Goal: Transaction & Acquisition: Download file/media

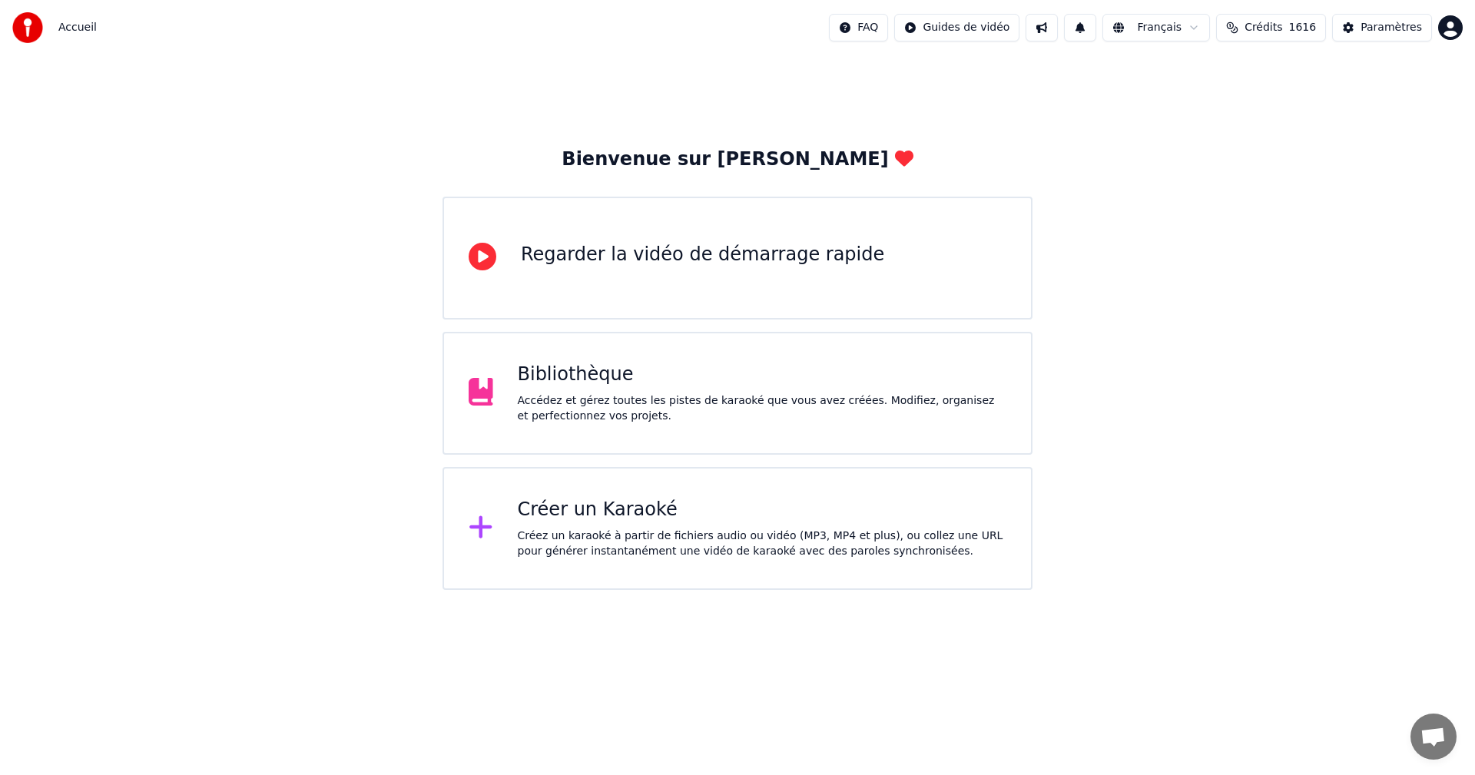
click at [539, 565] on div "Créer un Karaoké Créez un karaoké à partir de fichiers audio ou vidéo (MP3, MP4…" at bounding box center [737, 528] width 590 height 123
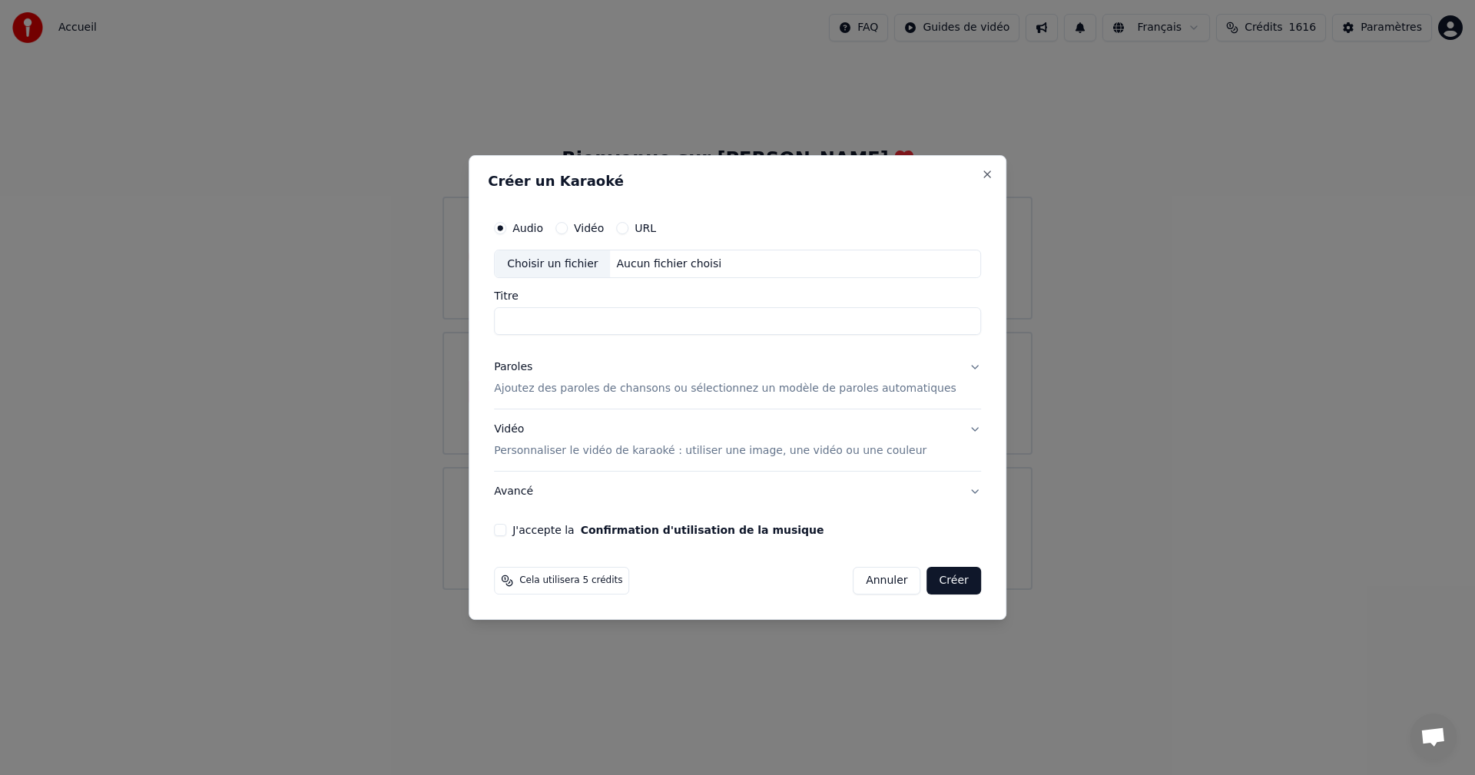
click at [734, 255] on div "Choisir un fichier Aucun fichier choisi" at bounding box center [737, 264] width 487 height 29
click at [601, 273] on div "Choisir un fichier" at bounding box center [552, 264] width 115 height 28
drag, startPoint x: 799, startPoint y: 320, endPoint x: 664, endPoint y: 329, distance: 134.7
click at [664, 329] on input "**********" at bounding box center [737, 322] width 487 height 28
drag, startPoint x: 598, startPoint y: 324, endPoint x: 227, endPoint y: 320, distance: 370.2
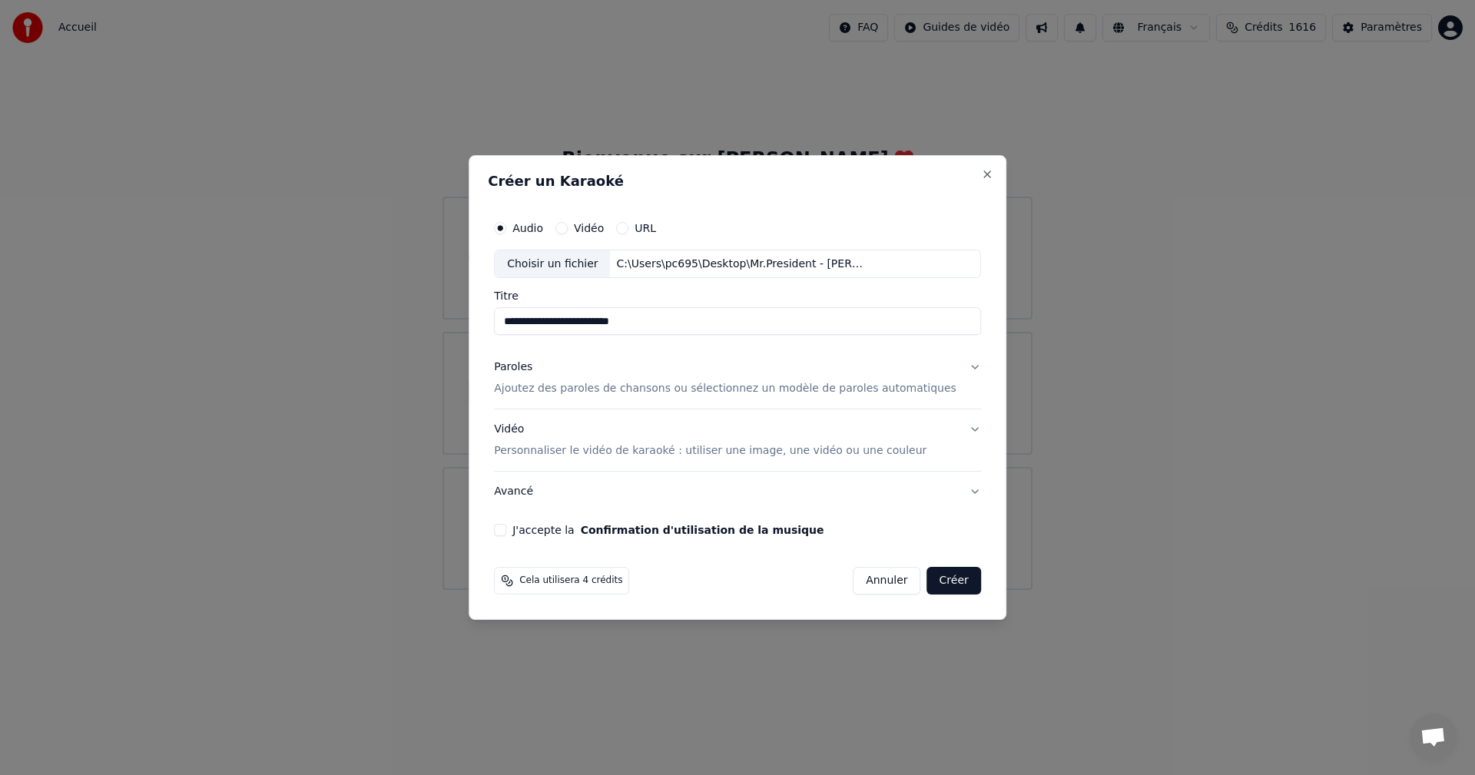
click at [227, 320] on body "**********" at bounding box center [737, 295] width 1475 height 590
type input "**********"
click at [597, 384] on p "Ajoutez des paroles de chansons ou sélectionnez un modèle de paroles automatiqu…" at bounding box center [725, 389] width 462 height 15
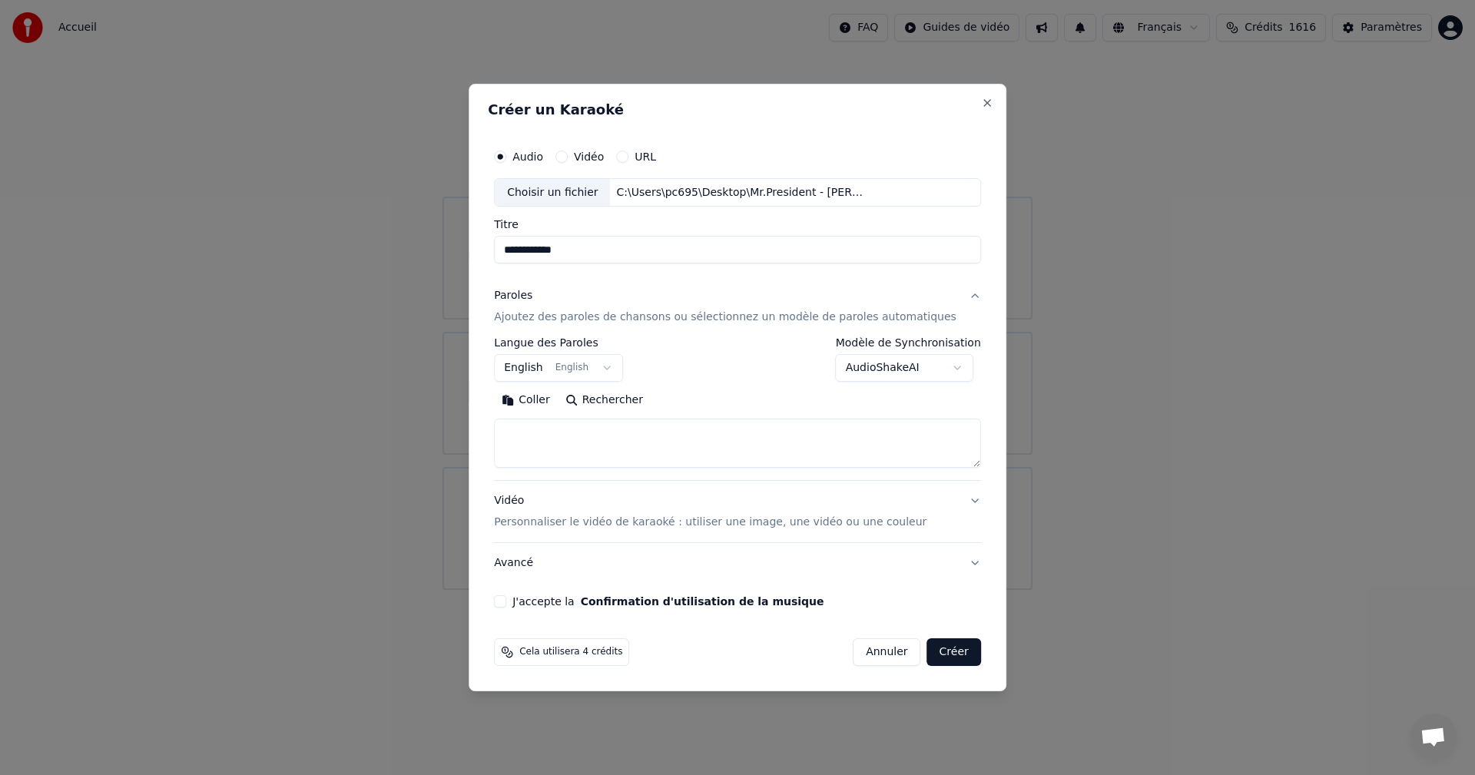
click at [578, 430] on textarea at bounding box center [737, 443] width 487 height 49
paste textarea "**********"
type textarea "**********"
click at [622, 523] on p "Personnaliser le vidéo de karaoké : utiliser une image, une vidéo ou une couleur" at bounding box center [710, 522] width 432 height 15
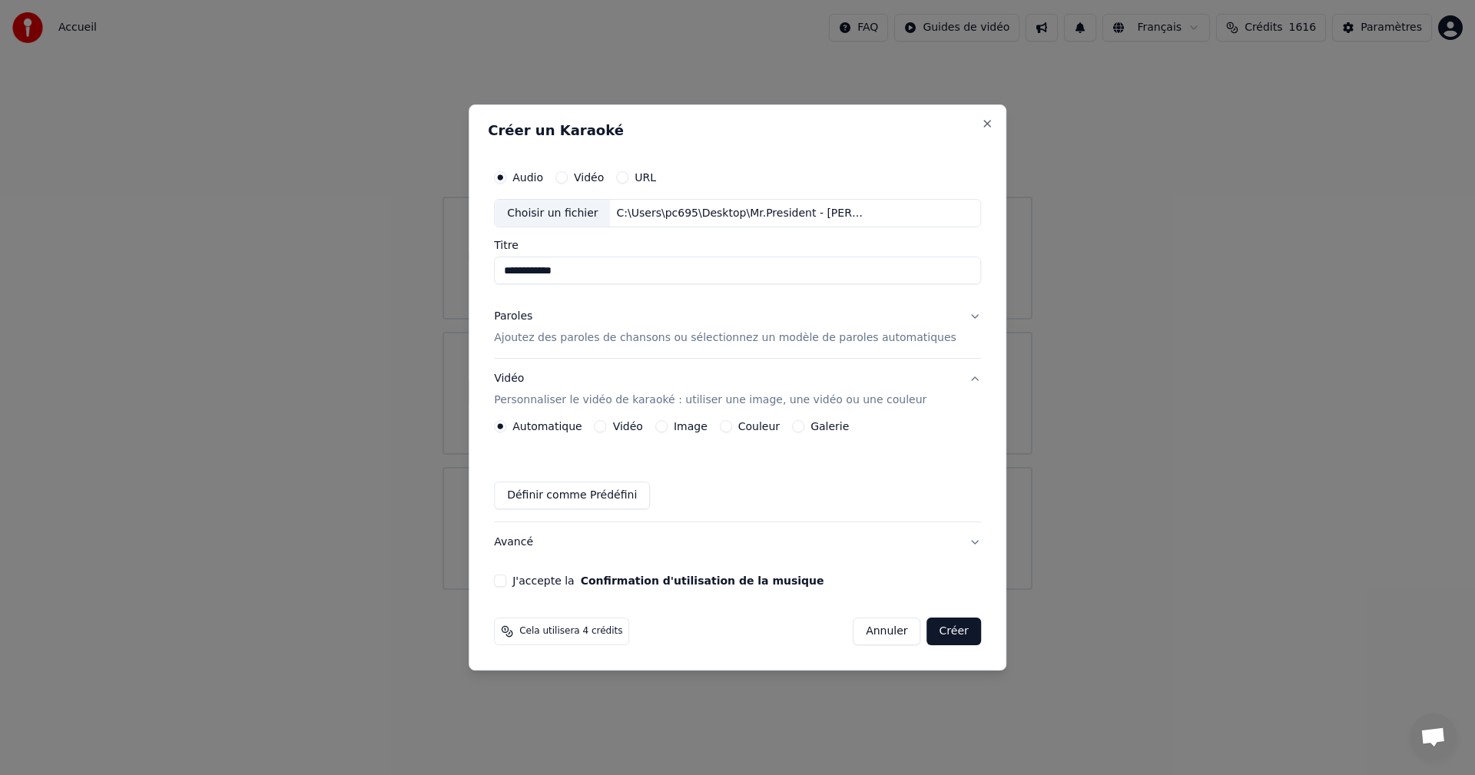
click at [607, 429] on button "Vidéo" at bounding box center [600, 426] width 12 height 12
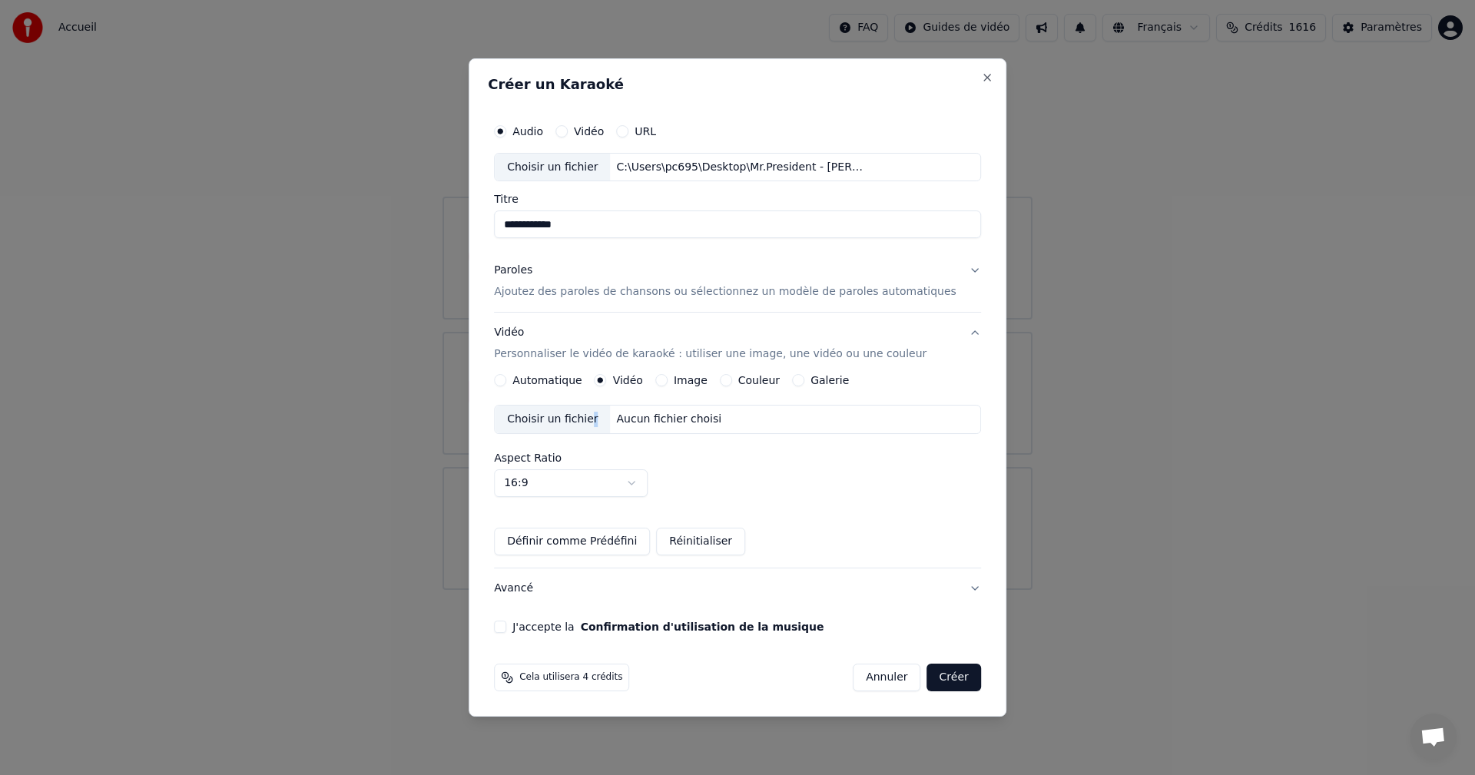
click at [608, 421] on div "Choisir un fichier" at bounding box center [552, 420] width 115 height 28
click at [506, 633] on button "J'accepte la Confirmation d'utilisation de la musique" at bounding box center [500, 627] width 12 height 12
click at [939, 687] on button "Créer" at bounding box center [954, 678] width 54 height 28
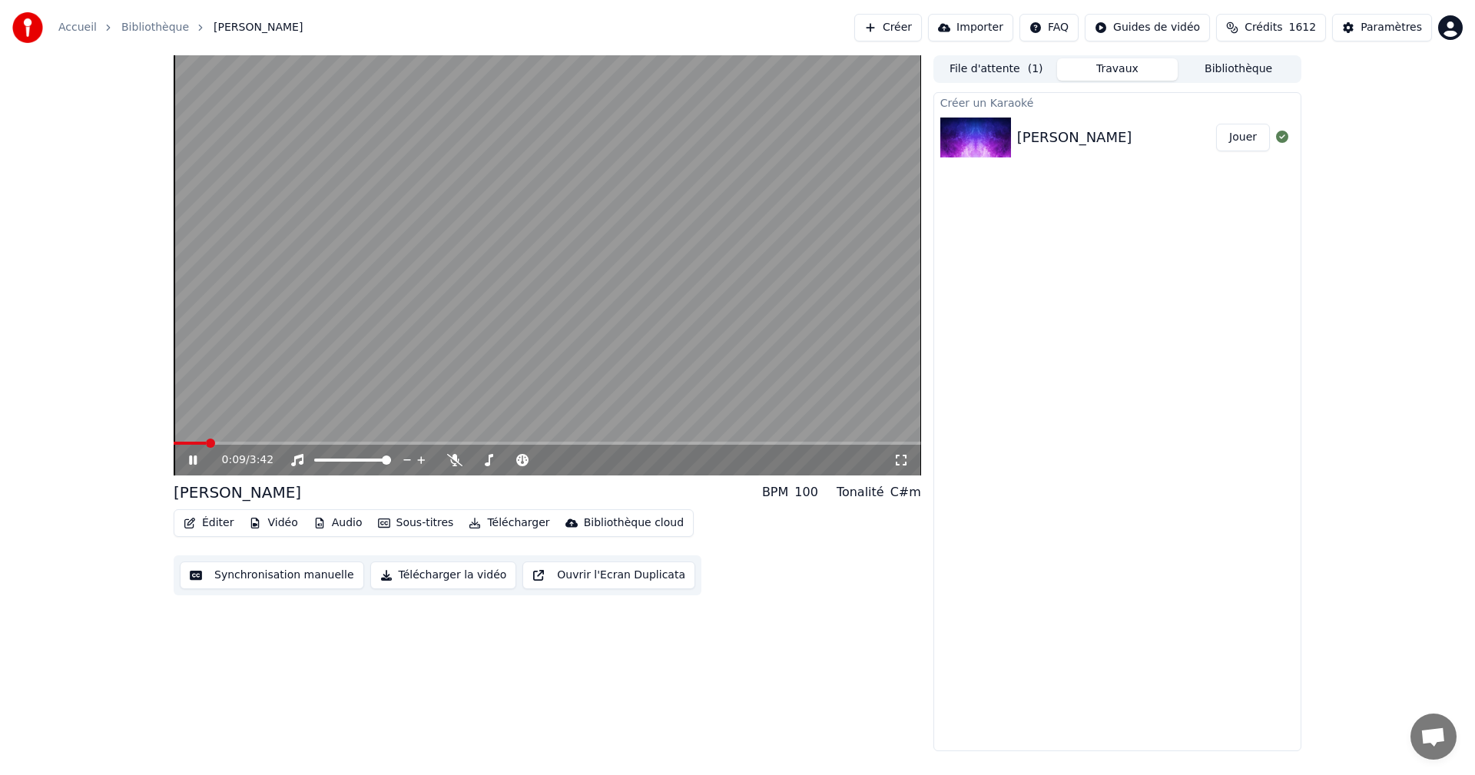
click at [459, 452] on div "0:09 / 3:42" at bounding box center [557, 459] width 671 height 15
click at [454, 460] on icon at bounding box center [454, 460] width 15 height 12
click at [185, 438] on video at bounding box center [547, 265] width 747 height 420
click at [185, 445] on div "0:13 / 3:42" at bounding box center [547, 460] width 747 height 31
click at [184, 442] on span at bounding box center [179, 443] width 10 height 3
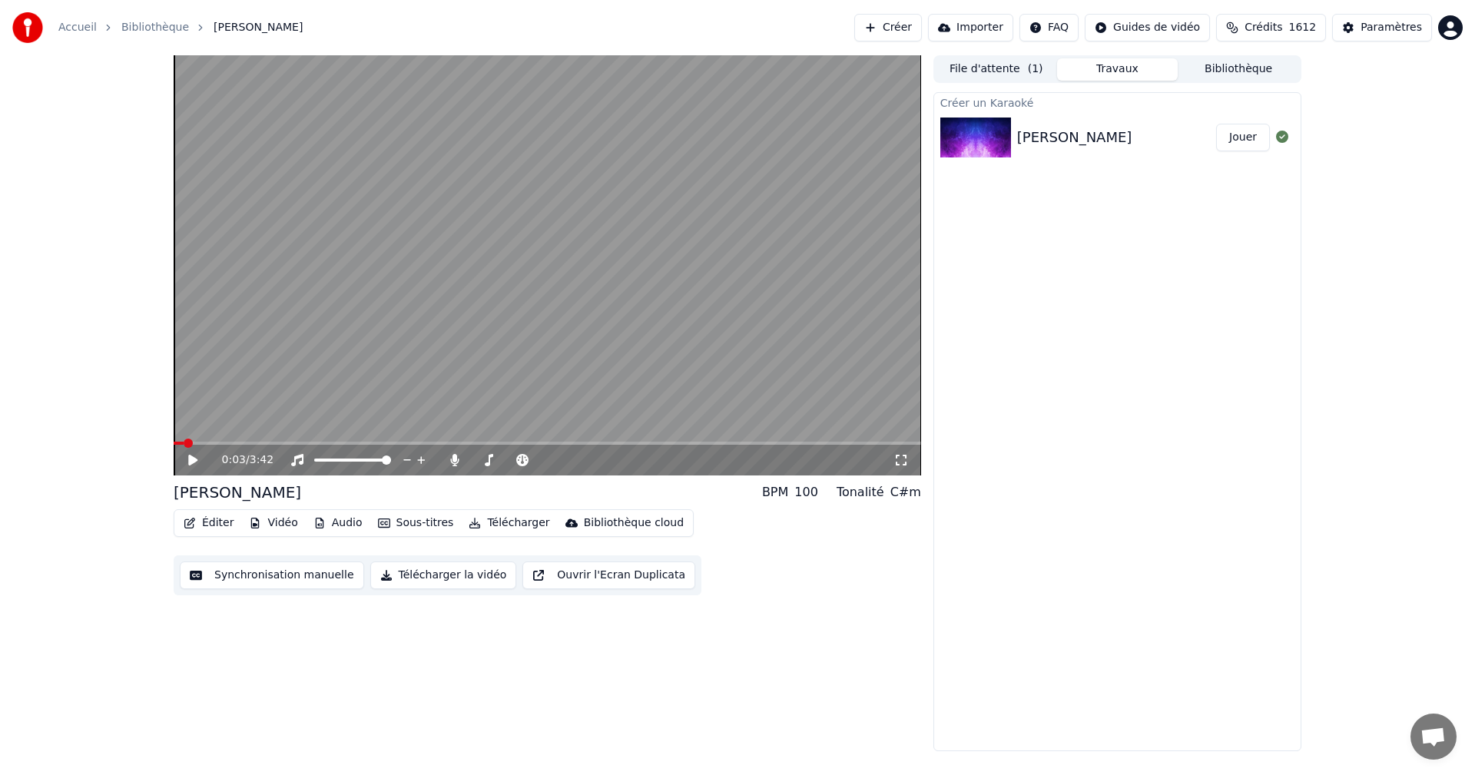
click at [190, 459] on icon at bounding box center [192, 460] width 9 height 11
click at [367, 456] on div at bounding box center [367, 459] width 124 height 15
click at [717, 437] on video at bounding box center [547, 265] width 747 height 420
click at [716, 443] on span at bounding box center [468, 443] width 588 height 3
click at [190, 461] on icon at bounding box center [192, 460] width 9 height 11
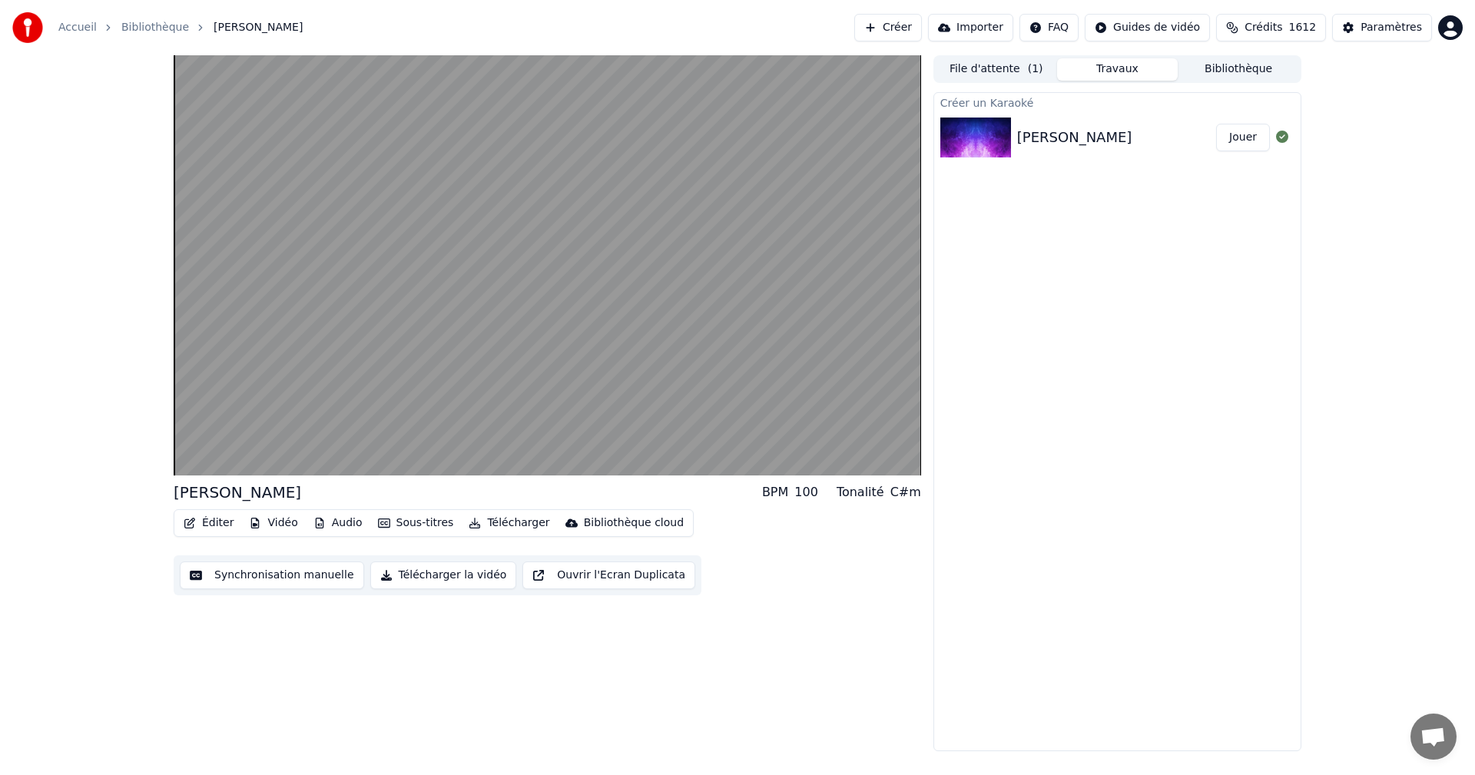
click at [194, 482] on div "[PERSON_NAME]" at bounding box center [238, 493] width 128 height 22
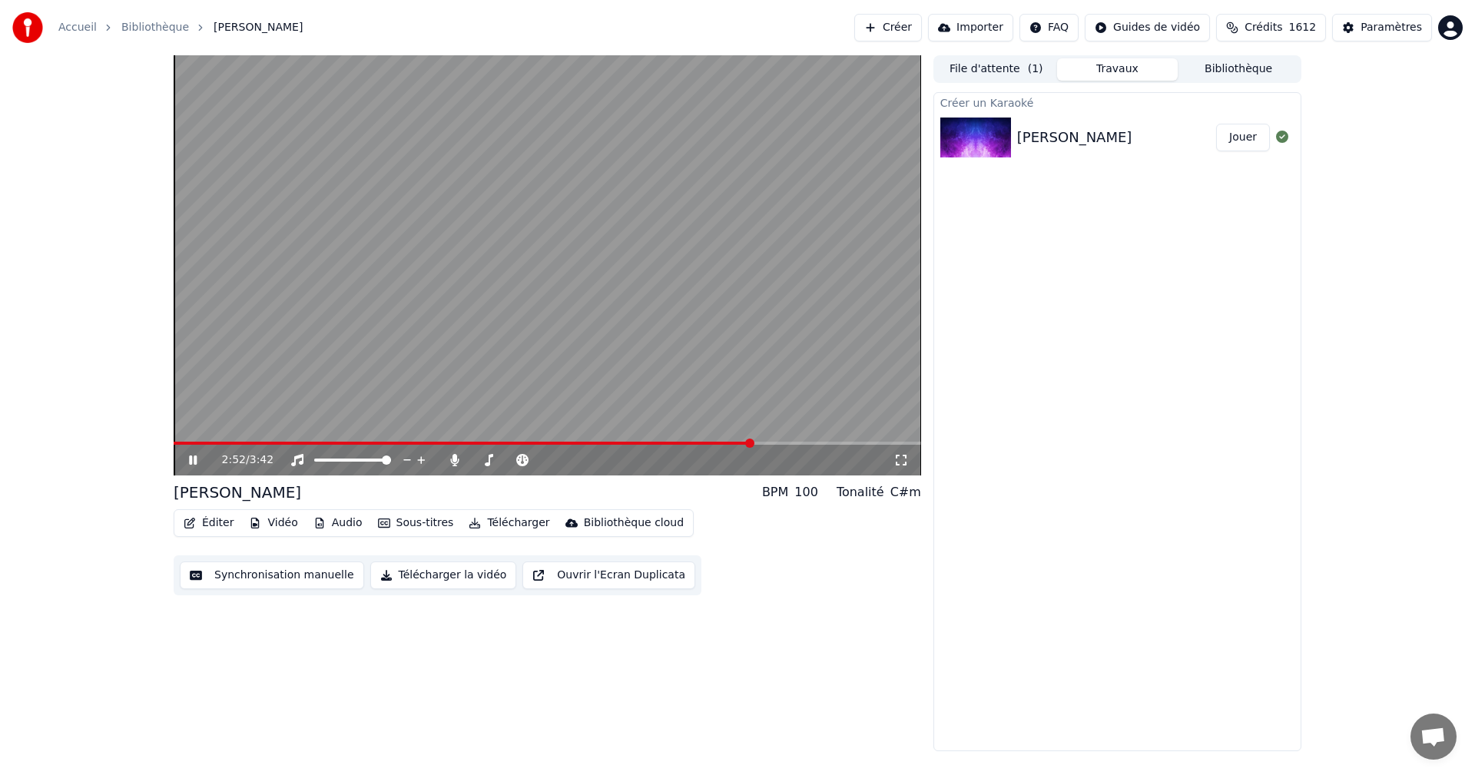
click at [190, 465] on icon at bounding box center [193, 459] width 8 height 9
click at [636, 440] on video at bounding box center [547, 265] width 747 height 420
click at [643, 445] on span at bounding box center [409, 443] width 471 height 3
click at [686, 435] on video at bounding box center [547, 265] width 747 height 420
click at [686, 445] on span at bounding box center [454, 443] width 561 height 3
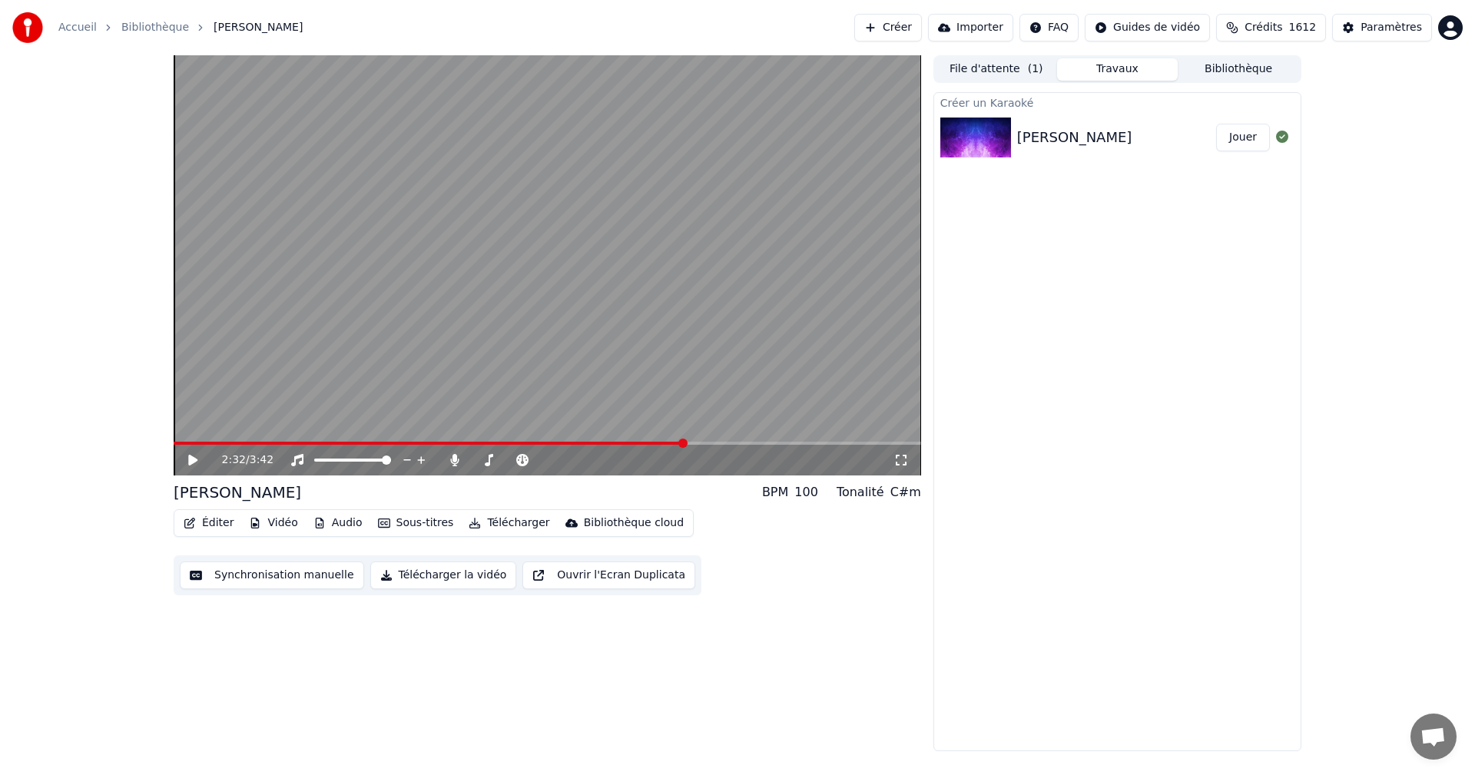
click at [190, 470] on div "2:32 / 3:42" at bounding box center [547, 460] width 747 height 31
click at [190, 459] on icon at bounding box center [192, 460] width 9 height 11
click at [647, 439] on video at bounding box center [547, 265] width 747 height 420
click at [649, 440] on video at bounding box center [547, 265] width 747 height 420
click at [651, 444] on span at bounding box center [413, 443] width 478 height 3
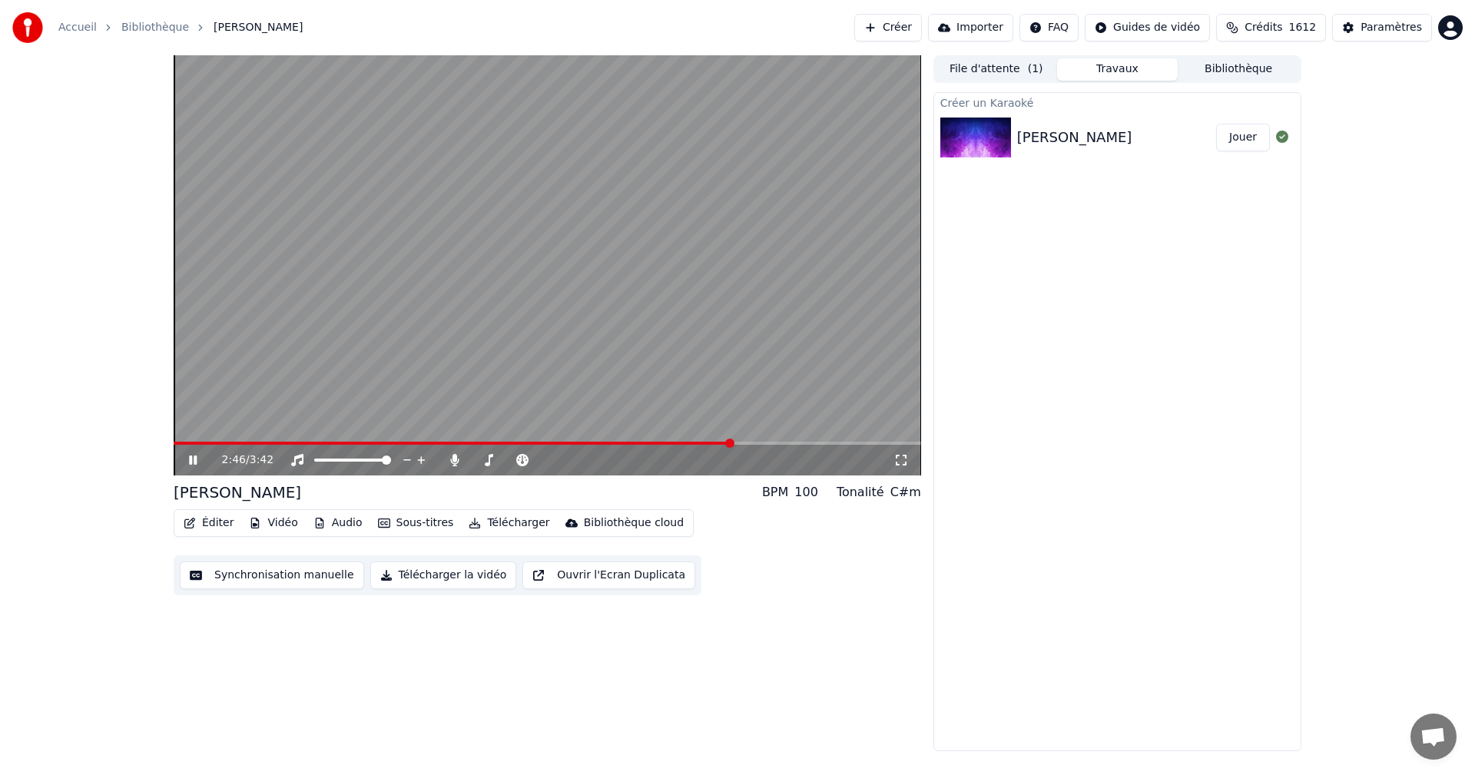
click at [264, 457] on span "3:42" at bounding box center [262, 459] width 24 height 15
click at [232, 455] on span "2:56" at bounding box center [234, 459] width 24 height 15
click at [426, 572] on button "Télécharger la vidéo" at bounding box center [443, 575] width 147 height 28
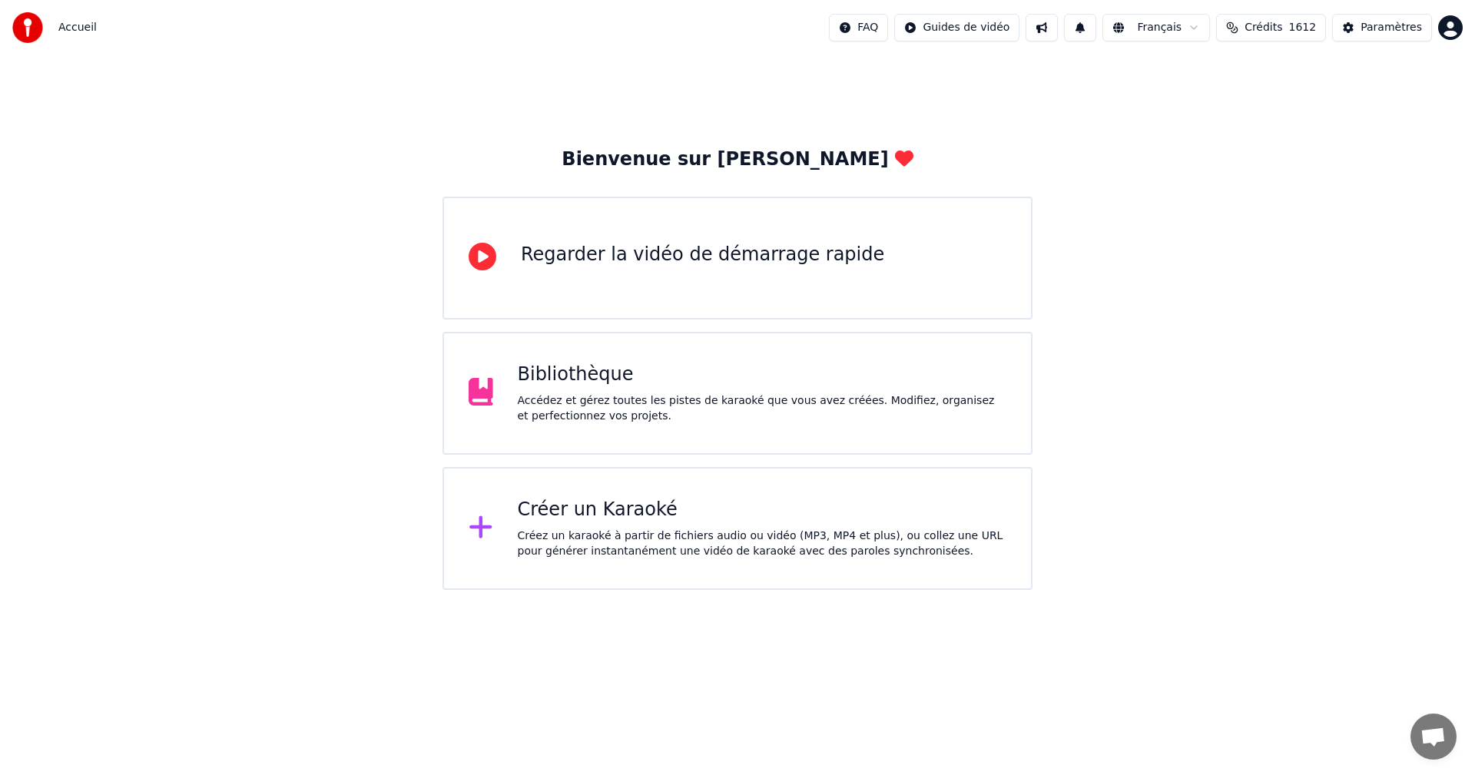
click at [609, 381] on div "Bibliothèque" at bounding box center [762, 375] width 489 height 25
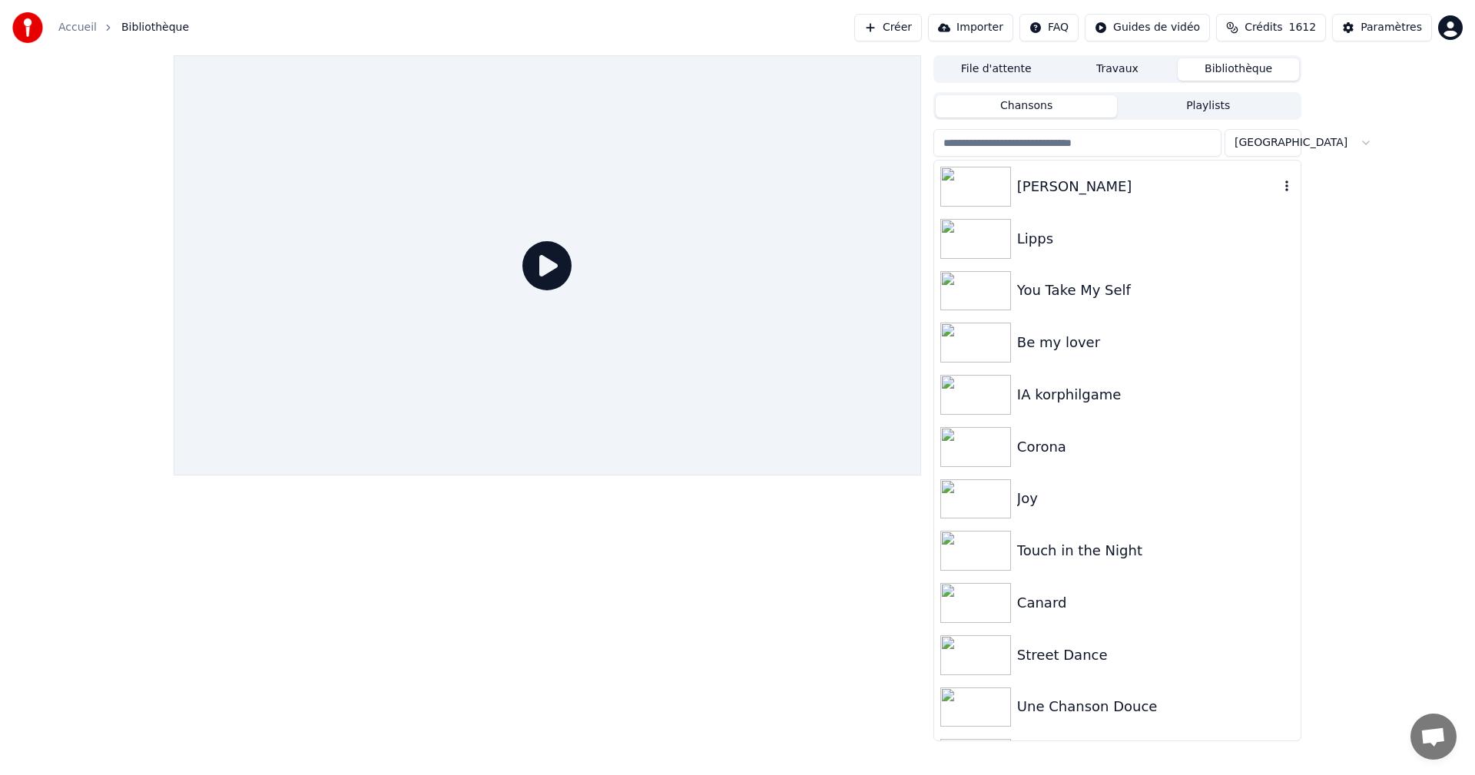
click at [1025, 191] on div "[PERSON_NAME]" at bounding box center [1148, 187] width 262 height 22
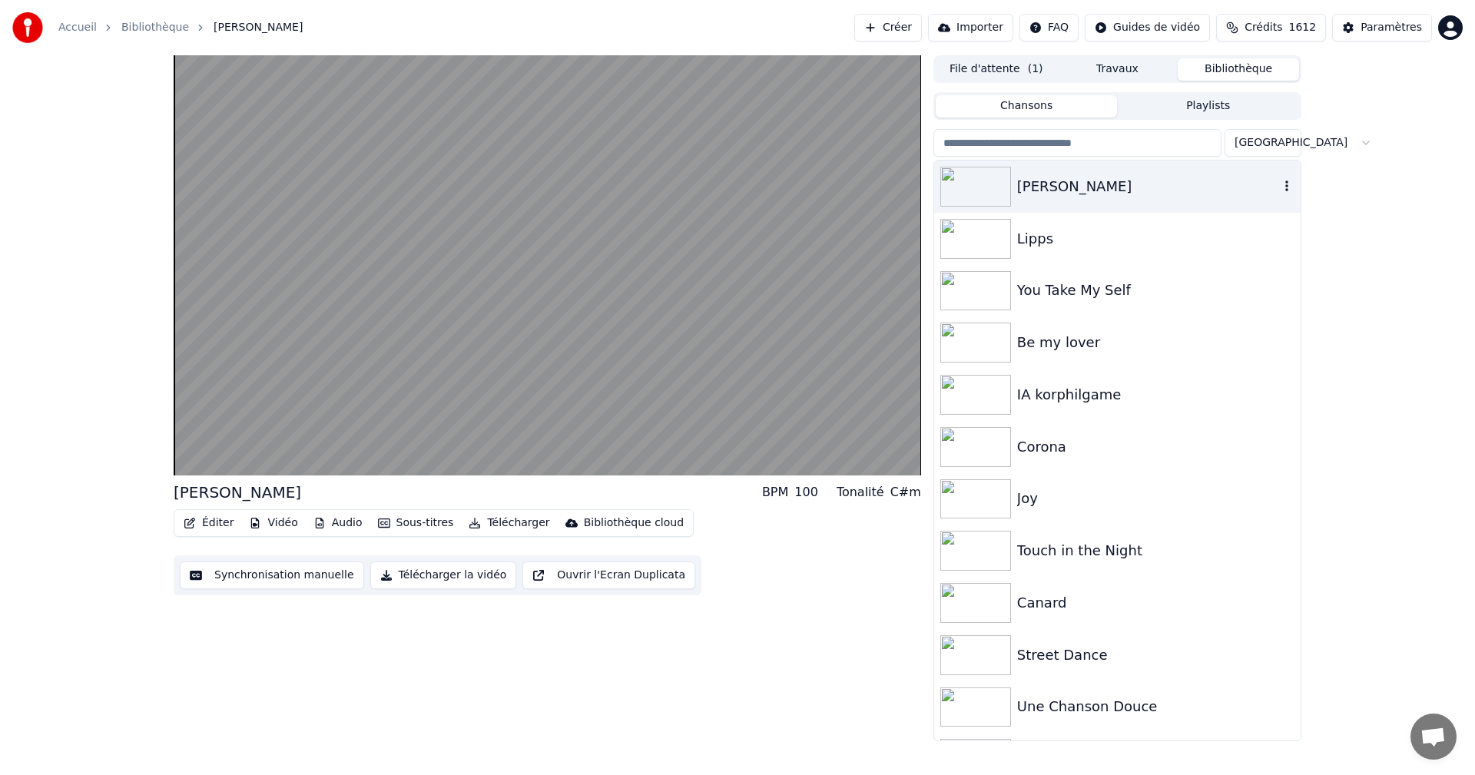
click at [997, 190] on img at bounding box center [975, 187] width 71 height 40
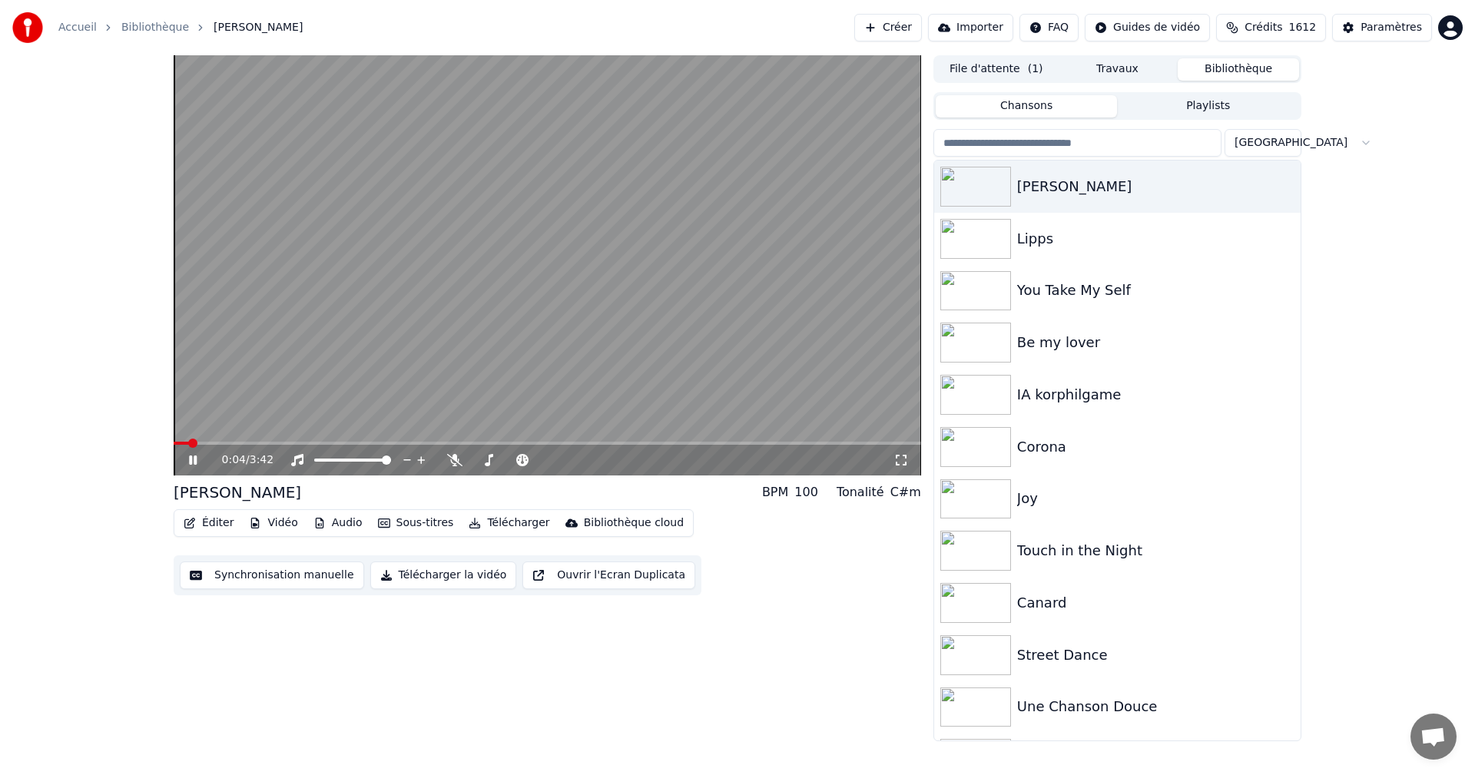
click at [379, 581] on button "Télécharger la vidéo" at bounding box center [443, 575] width 147 height 28
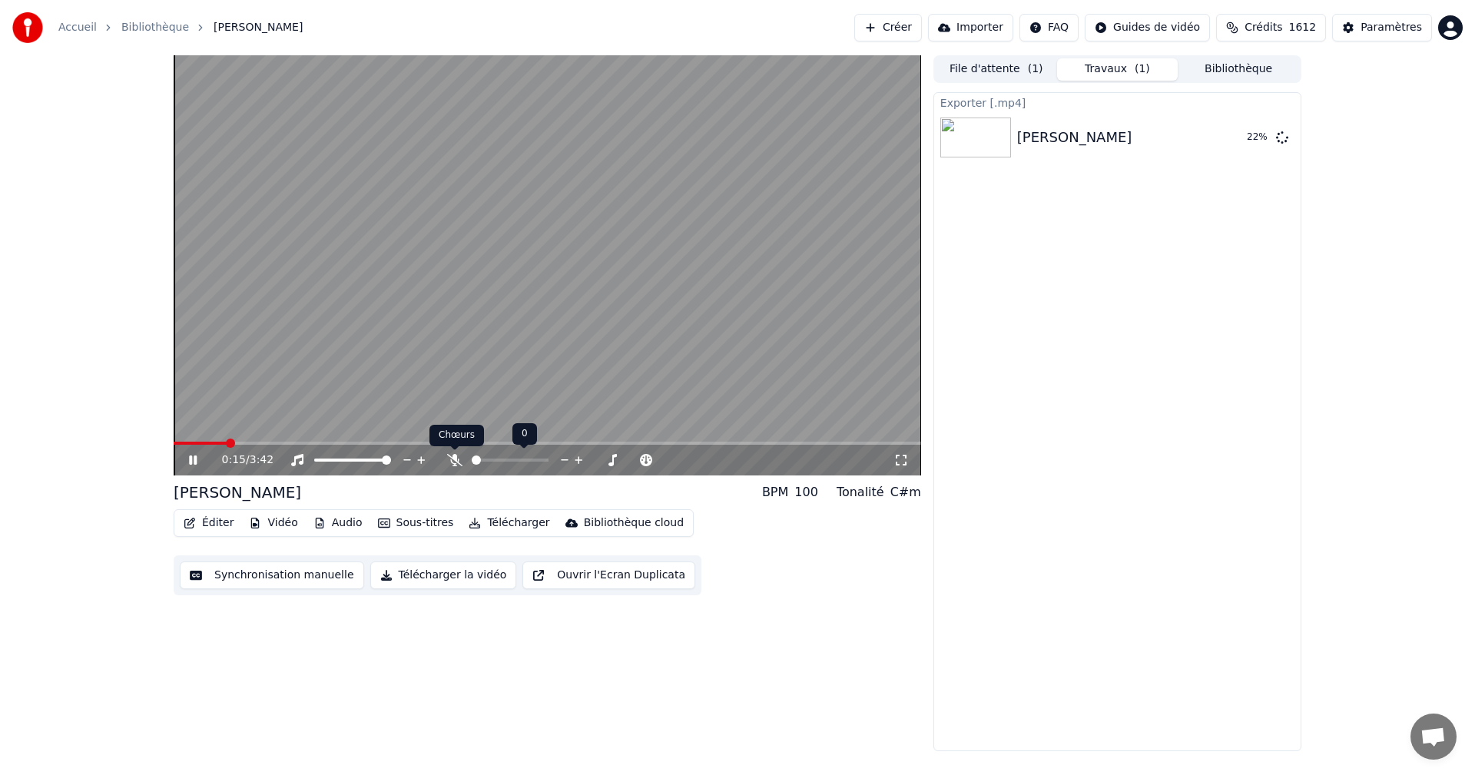
click at [453, 459] on icon at bounding box center [454, 460] width 15 height 12
click at [184, 445] on span at bounding box center [179, 443] width 10 height 3
click at [177, 444] on span at bounding box center [175, 443] width 3 height 3
click at [176, 452] on div "0:04 / 3:42" at bounding box center [547, 460] width 747 height 31
click at [1218, 137] on button "Afficher" at bounding box center [1236, 138] width 68 height 28
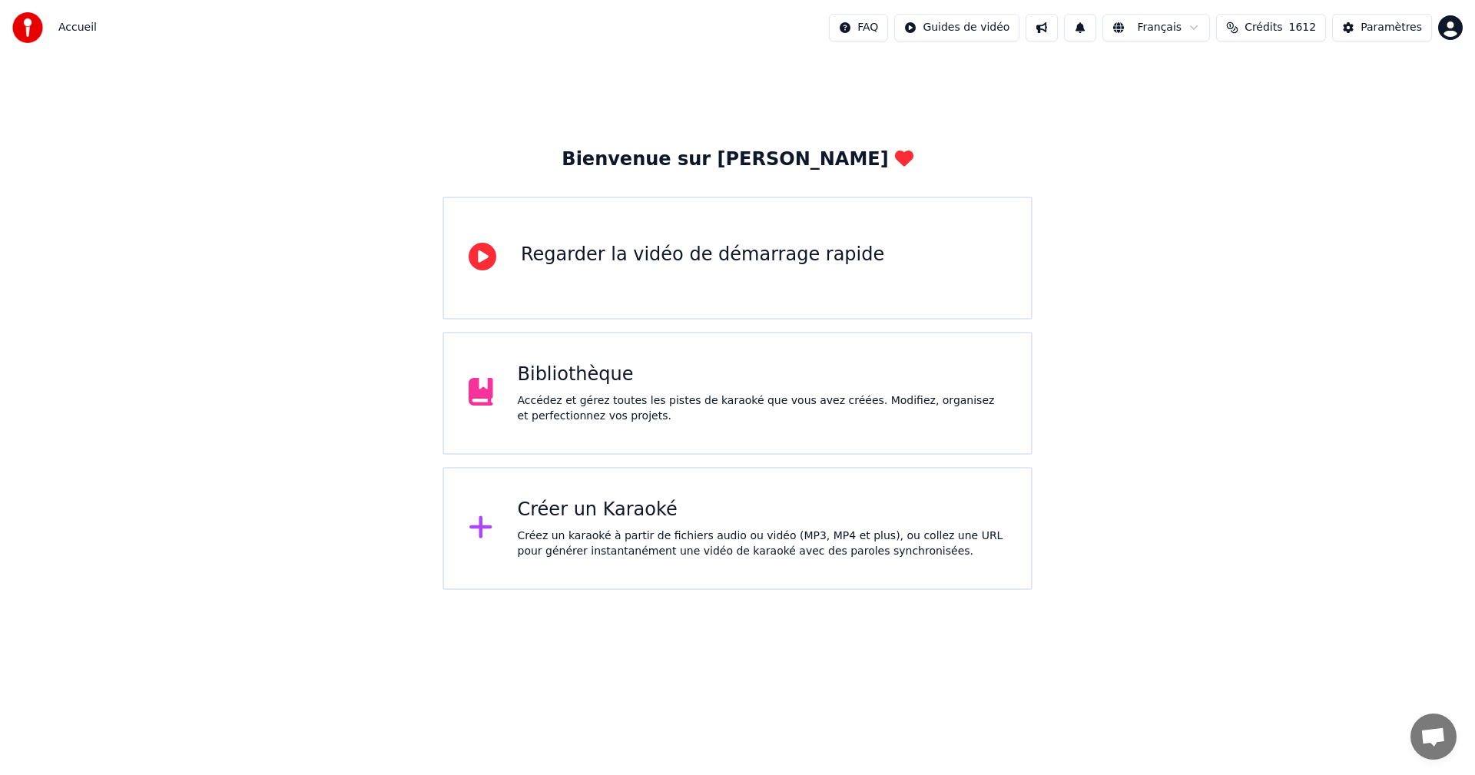
click at [840, 353] on div "Bibliothèque Accédez et gérez toutes les pistes de karaoké que vous avez créées…" at bounding box center [737, 393] width 590 height 123
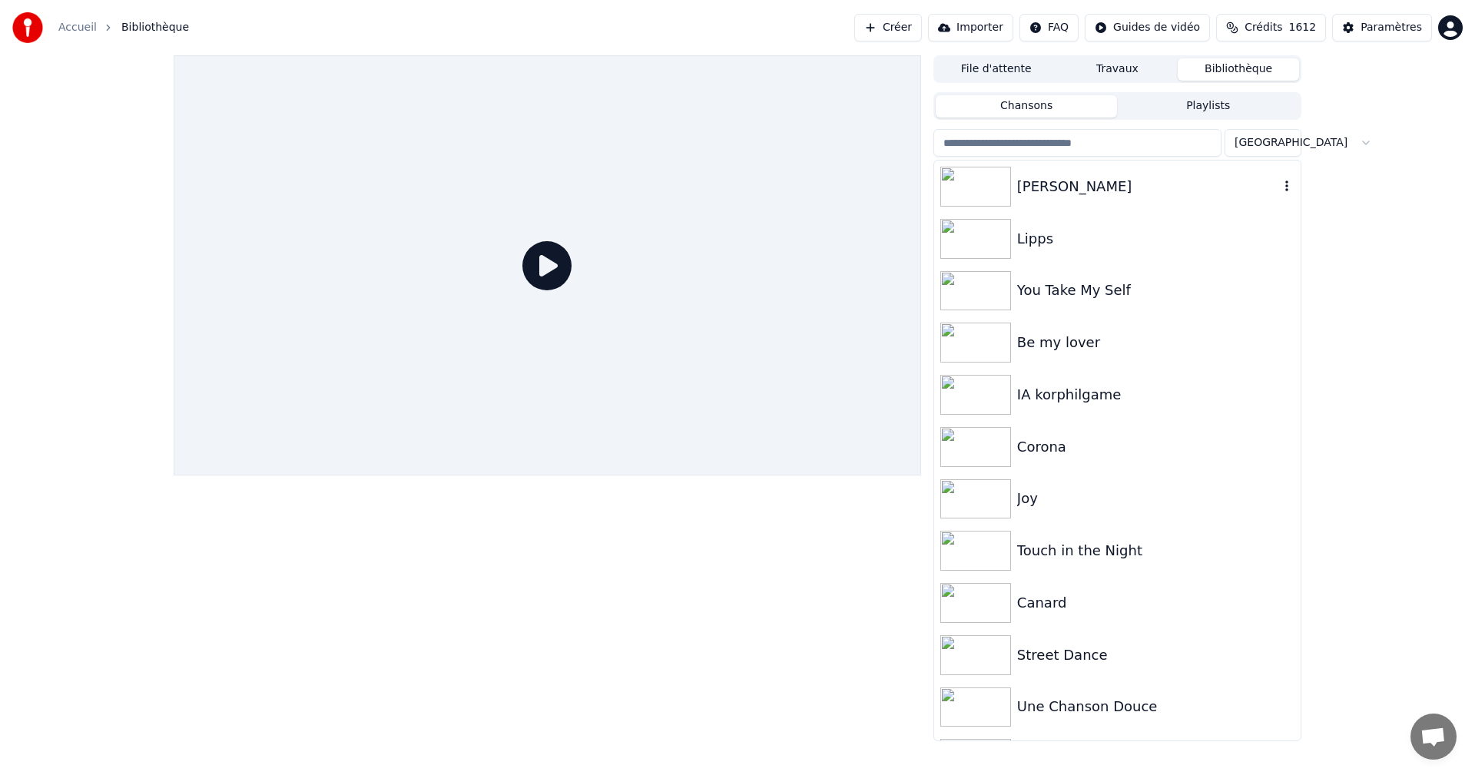
click at [956, 200] on img at bounding box center [975, 187] width 71 height 40
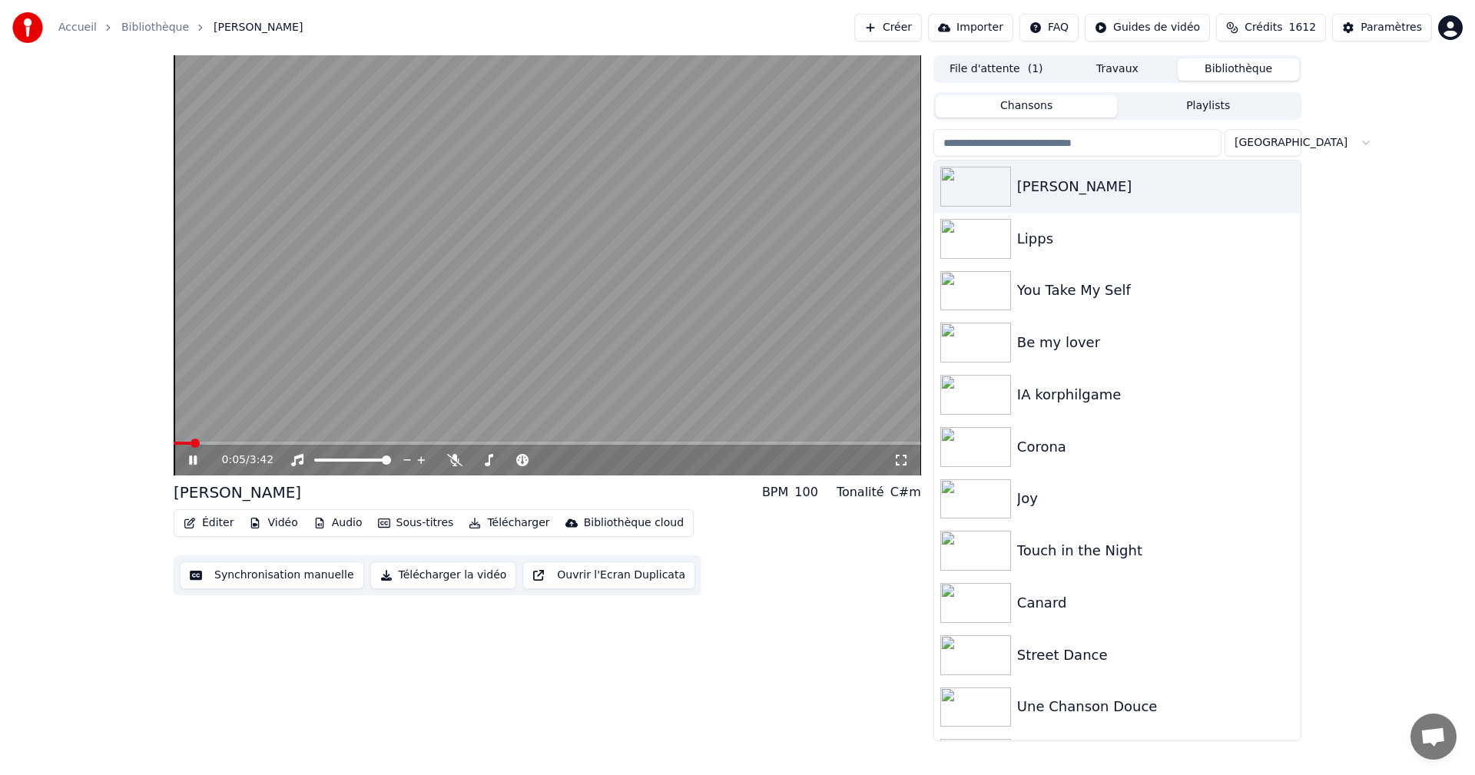
click at [416, 575] on button "Télécharger la vidéo" at bounding box center [443, 575] width 147 height 28
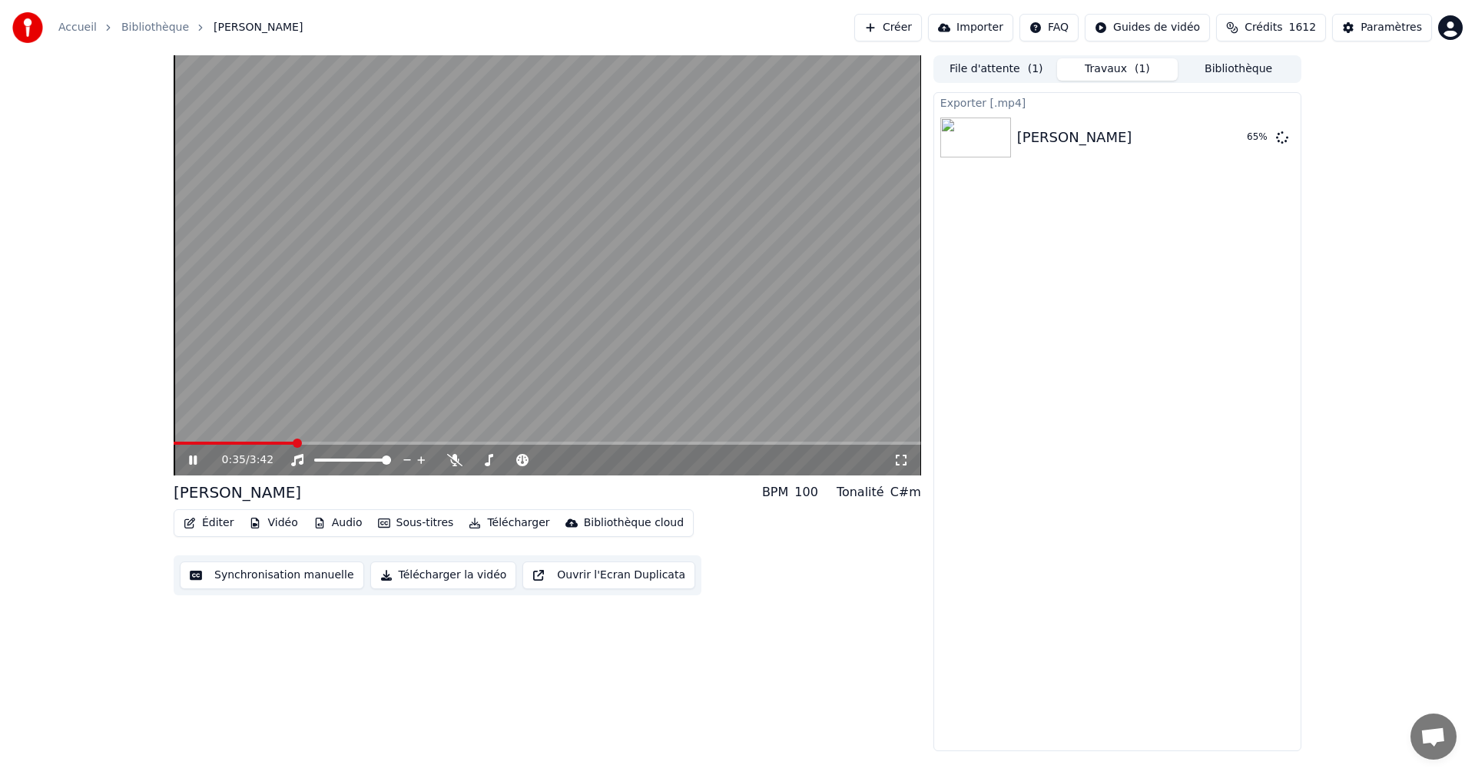
click at [445, 457] on div "0:35 / 3:42" at bounding box center [557, 459] width 671 height 15
click at [456, 458] on icon at bounding box center [454, 460] width 15 height 12
click at [406, 576] on button "Télécharger la vidéo" at bounding box center [443, 575] width 147 height 28
click at [826, 417] on video at bounding box center [547, 265] width 747 height 420
click at [194, 459] on icon at bounding box center [192, 460] width 9 height 11
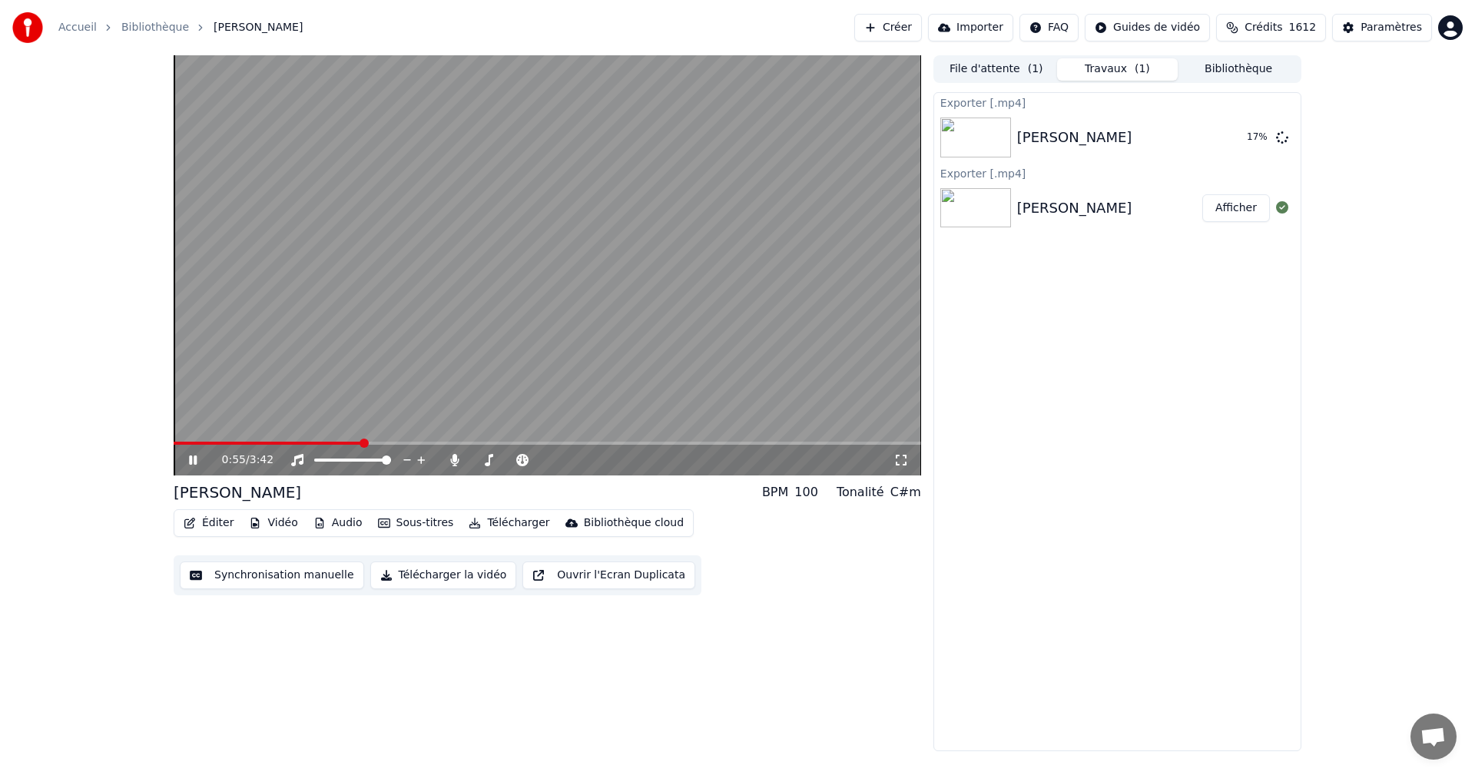
click at [194, 459] on icon at bounding box center [204, 460] width 36 height 12
click at [196, 459] on icon at bounding box center [192, 460] width 9 height 11
click at [196, 459] on icon at bounding box center [193, 459] width 8 height 9
click at [179, 443] on span at bounding box center [177, 443] width 7 height 3
click at [177, 444] on span at bounding box center [175, 443] width 3 height 3
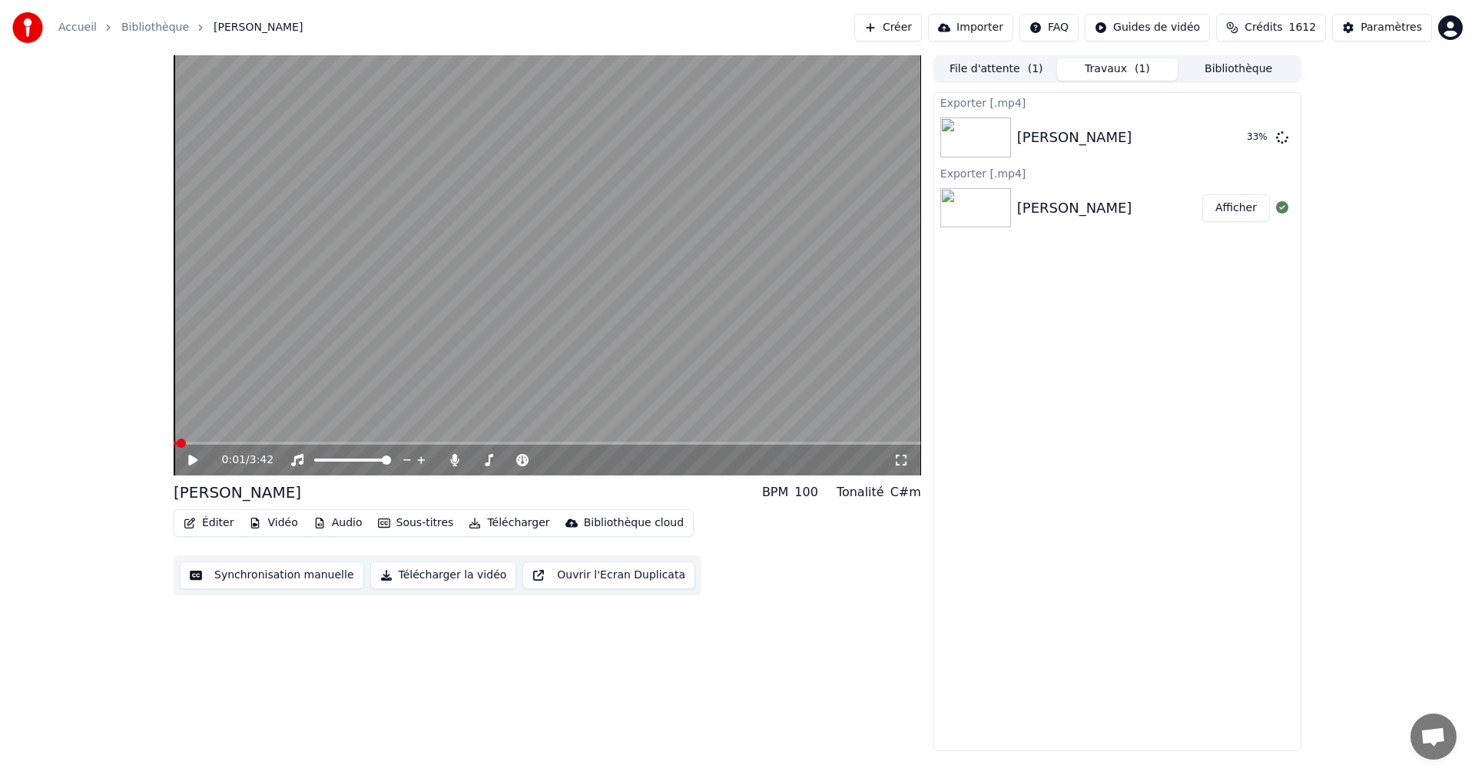
click at [177, 444] on span at bounding box center [181, 443] width 9 height 9
click at [174, 444] on span at bounding box center [174, 443] width 0 height 3
click at [410, 567] on button "Télécharger la vidéo" at bounding box center [443, 575] width 147 height 28
click at [678, 353] on video at bounding box center [547, 265] width 747 height 420
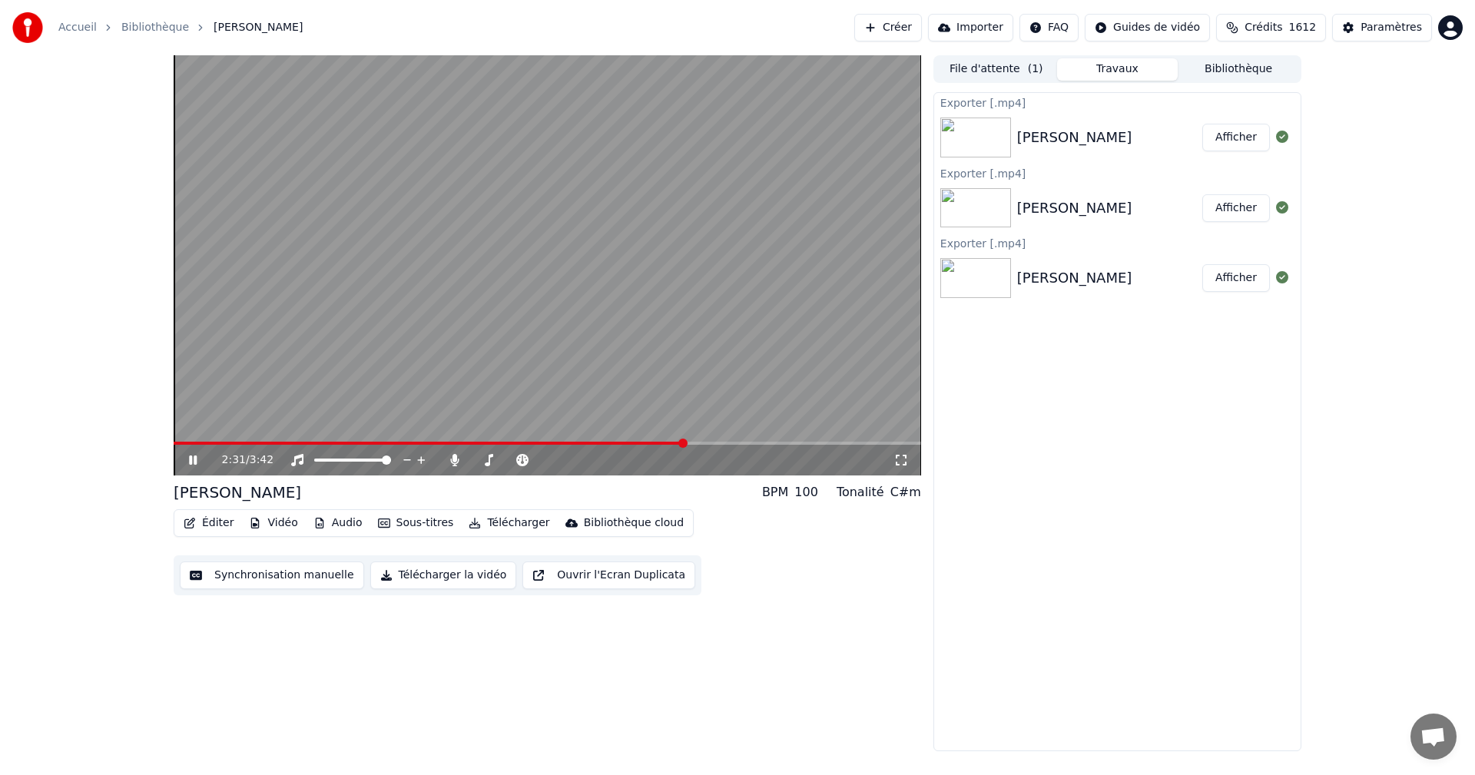
click at [1241, 142] on button "Afficher" at bounding box center [1236, 138] width 68 height 28
click at [388, 335] on video at bounding box center [547, 265] width 747 height 420
click at [1253, 217] on button "Afficher" at bounding box center [1236, 208] width 68 height 28
click at [1240, 209] on button "Afficher" at bounding box center [1236, 208] width 68 height 28
click at [1220, 136] on button "Afficher" at bounding box center [1236, 138] width 68 height 28
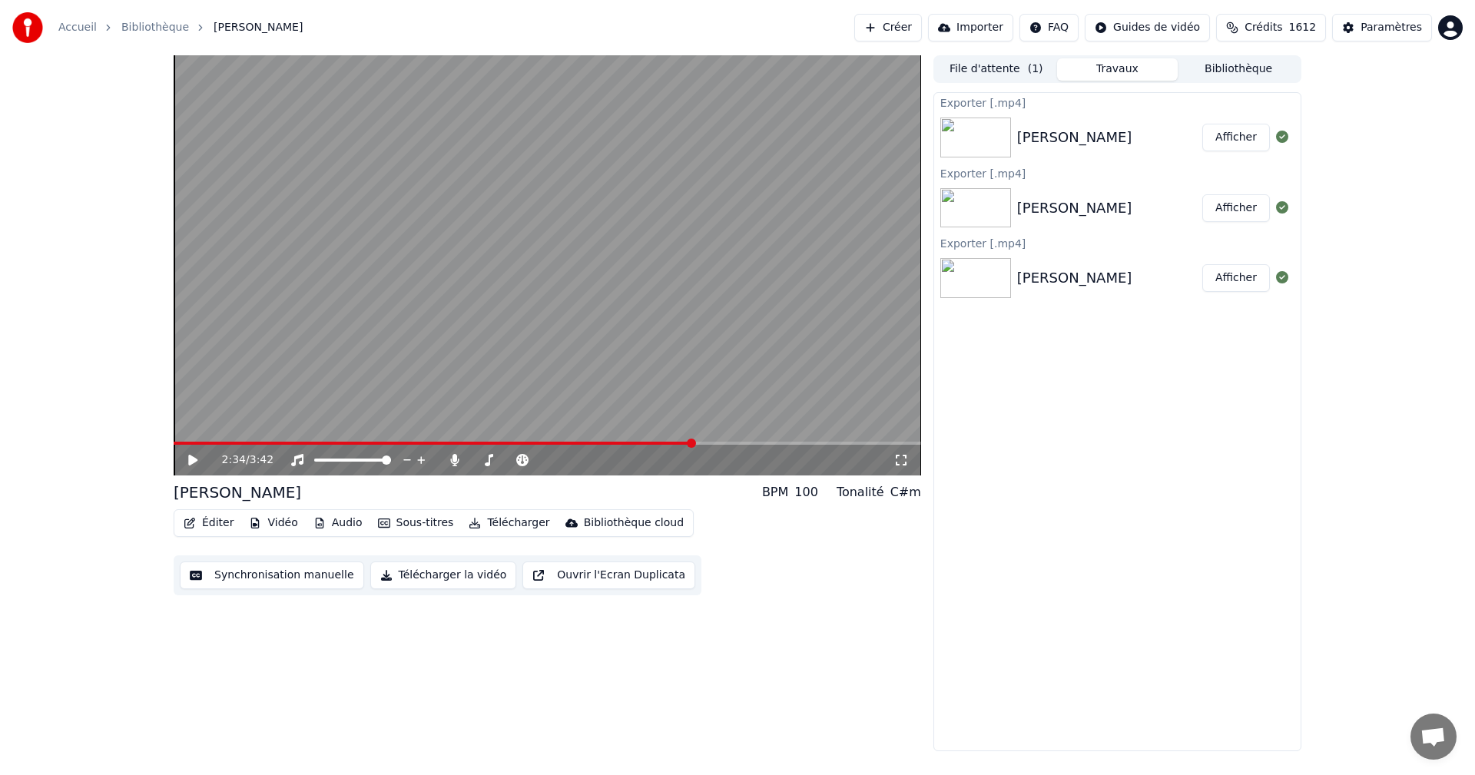
click at [1231, 142] on button "Afficher" at bounding box center [1236, 138] width 68 height 28
